Goal: Use online tool/utility

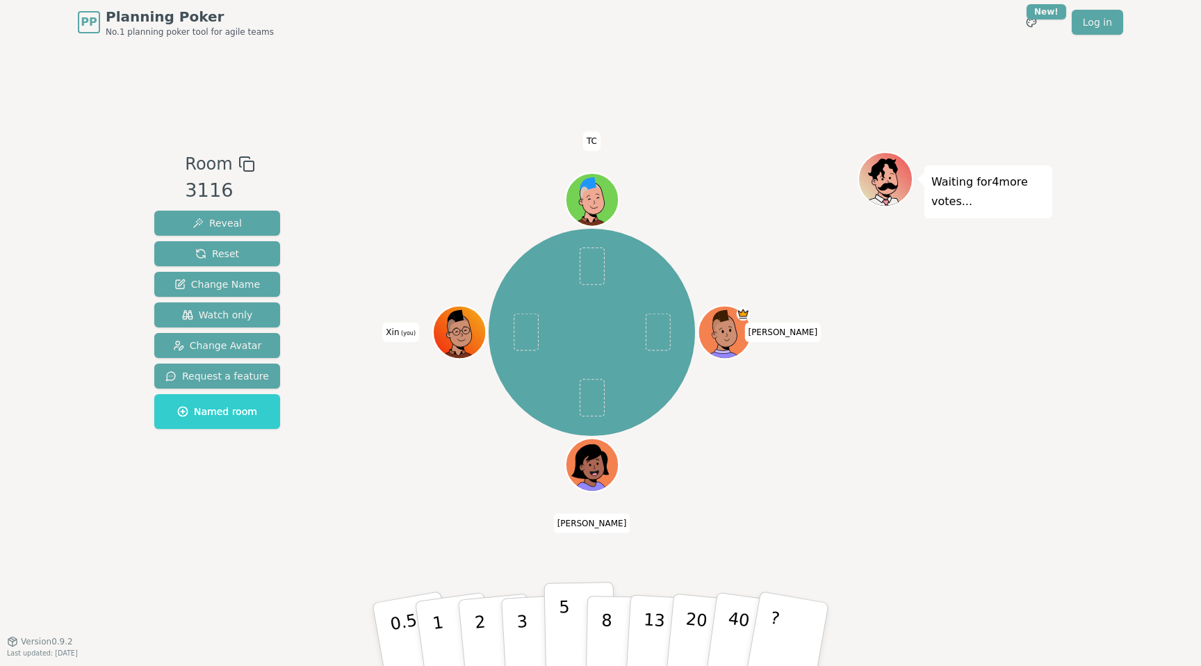
click at [570, 616] on button "5" at bounding box center [580, 635] width 72 height 106
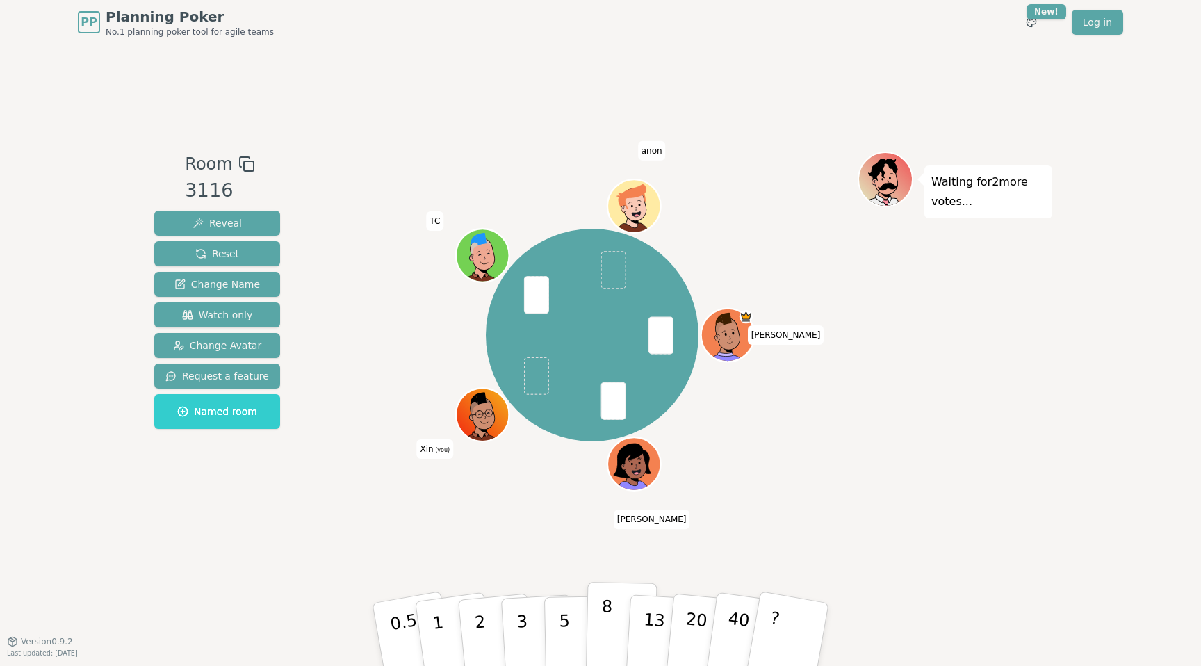
click at [602, 632] on p "8" at bounding box center [606, 633] width 12 height 75
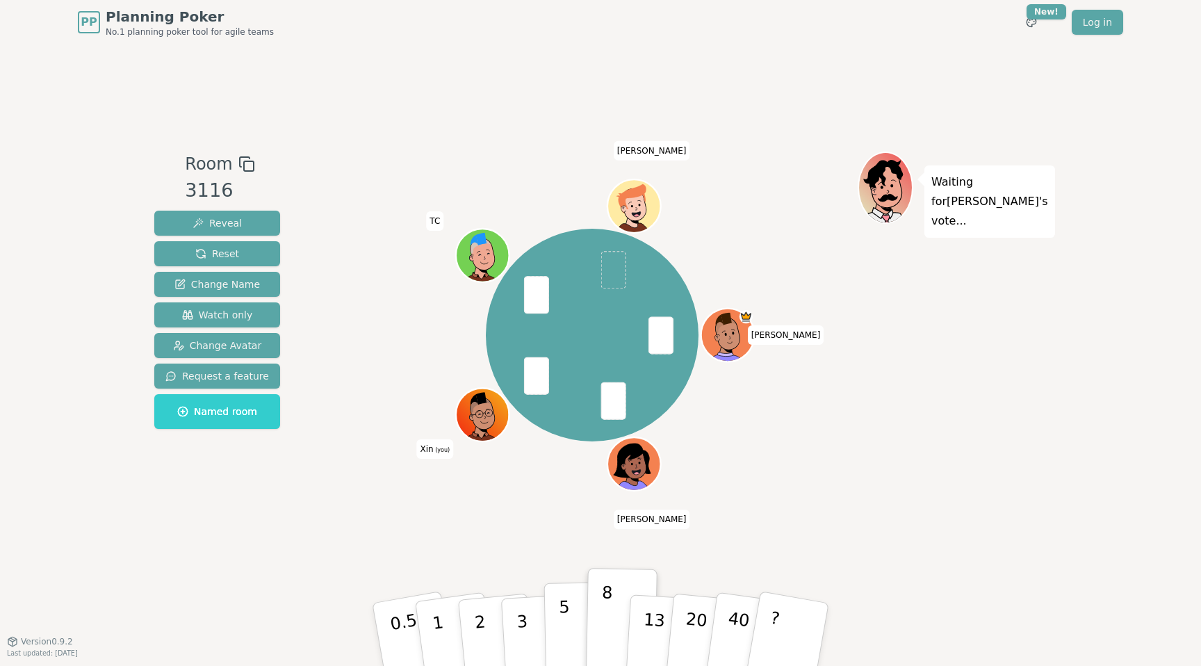
click at [570, 608] on button "5" at bounding box center [580, 635] width 72 height 106
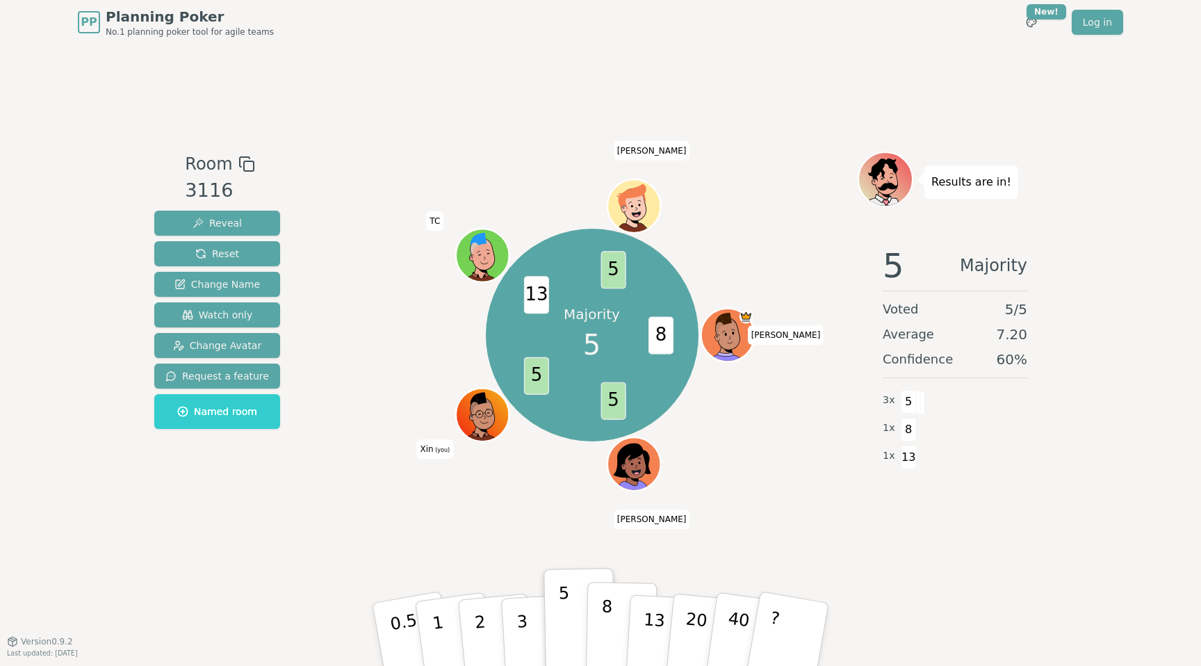
click at [616, 615] on button "8" at bounding box center [622, 635] width 72 height 106
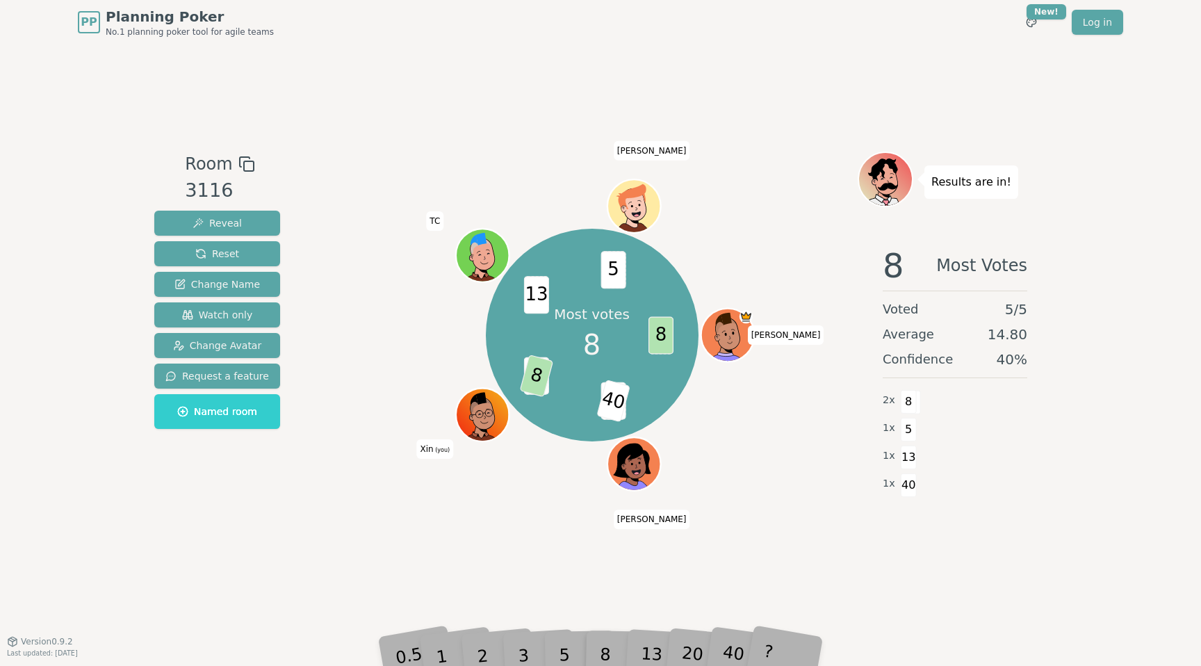
click at [178, 542] on div "Room 3116 Reveal Reset Change Name Watch only Change Avatar Request a feature N…" at bounding box center [600, 342] width 903 height 596
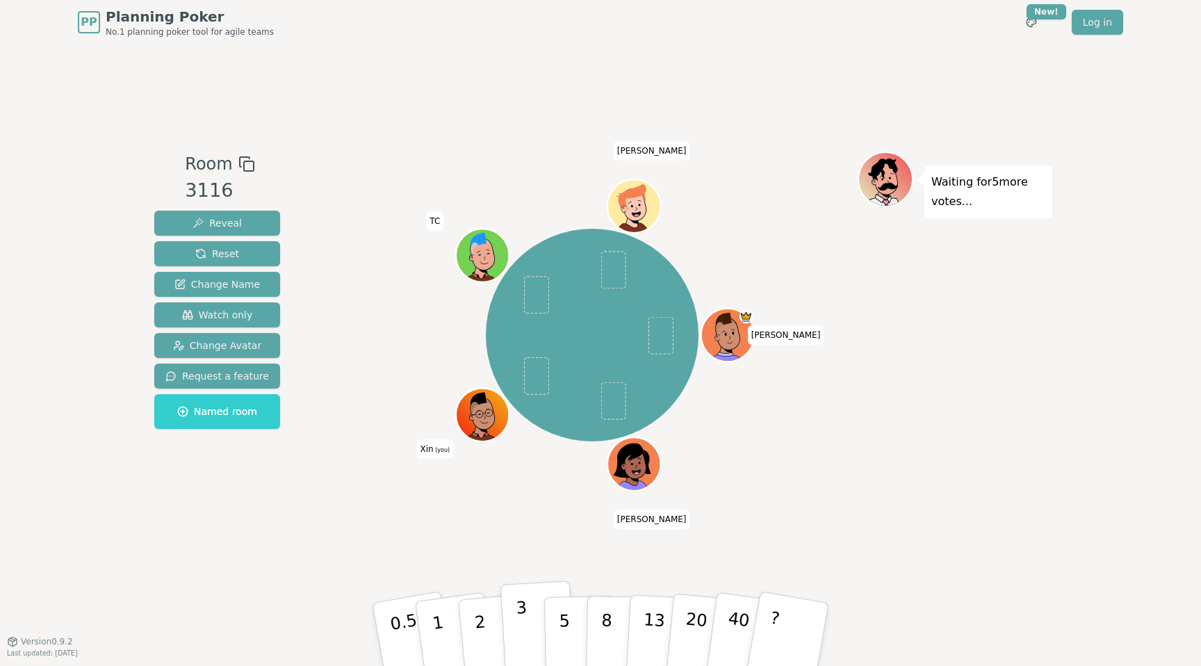
click at [520, 626] on p "3" at bounding box center [523, 636] width 15 height 76
click at [517, 622] on p "3" at bounding box center [523, 636] width 15 height 76
click at [473, 624] on button "2" at bounding box center [495, 634] width 79 height 110
click at [478, 625] on p "2" at bounding box center [481, 636] width 18 height 76
click at [511, 614] on button "3" at bounding box center [538, 634] width 76 height 108
